Goal: Task Accomplishment & Management: Use online tool/utility

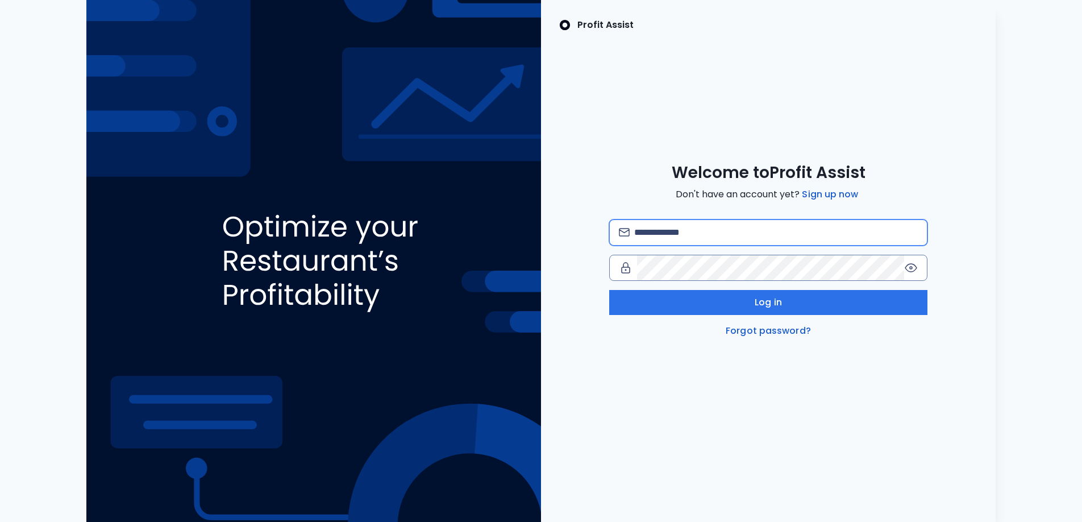
click at [656, 231] on input "email" at bounding box center [776, 232] width 284 height 25
type input "**********"
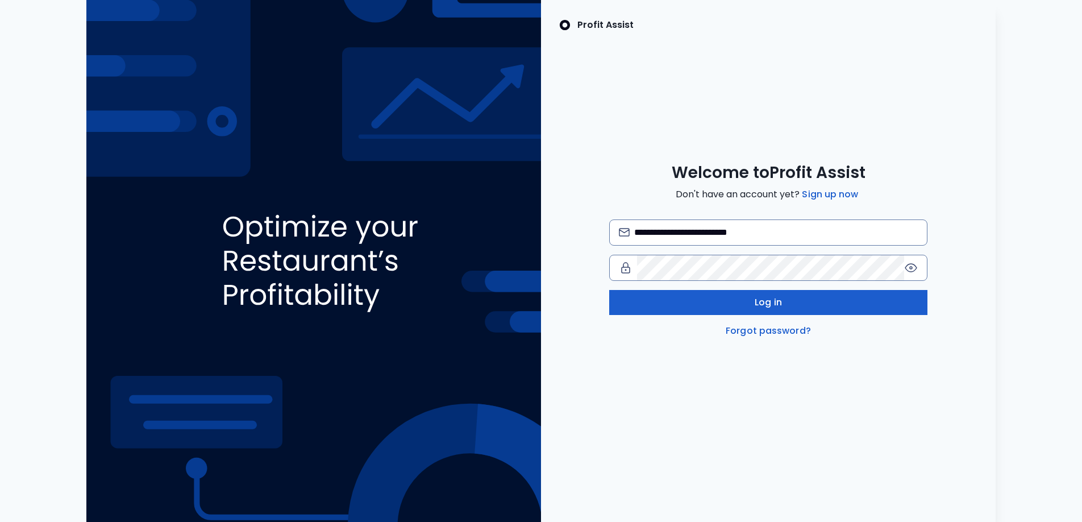
click at [749, 307] on button "Log in" at bounding box center [768, 302] width 318 height 25
